Goal: Task Accomplishment & Management: Use online tool/utility

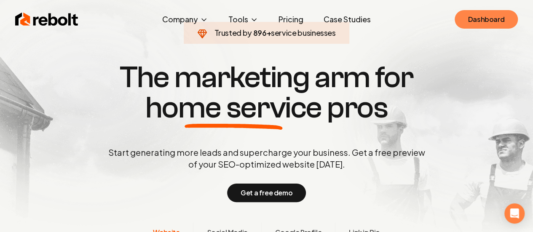
click at [462, 21] on link "Dashboard" at bounding box center [486, 19] width 63 height 19
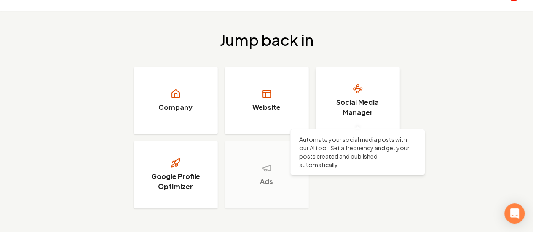
scroll to position [32, 0]
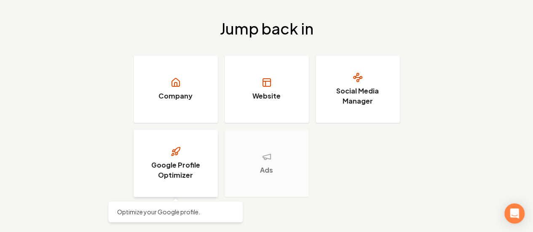
click at [189, 170] on h3 "Google Profile Optimizer" at bounding box center [175, 170] width 63 height 20
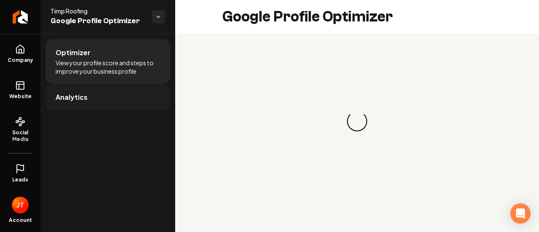
click at [70, 102] on span "Analytics" at bounding box center [72, 97] width 32 height 10
